Goal: Understand process/instructions

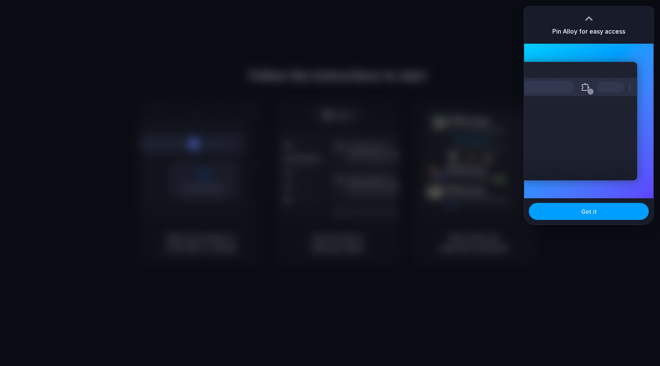
click at [609, 214] on button "Got it" at bounding box center [589, 211] width 120 height 17
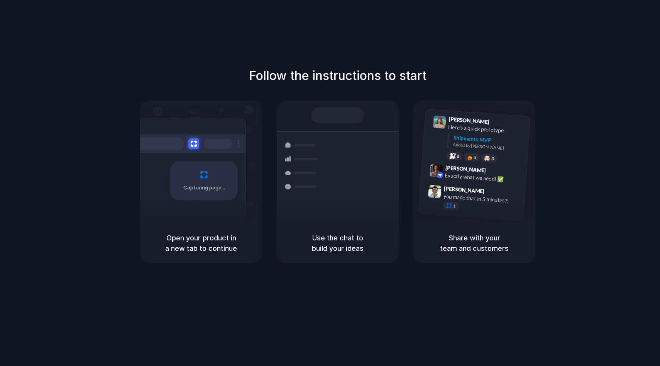
click at [580, 66] on div "Follow the instructions to start Capturing page Open your product in a new tab …" at bounding box center [338, 164] width 660 height 196
